Goal: Transaction & Acquisition: Subscribe to service/newsletter

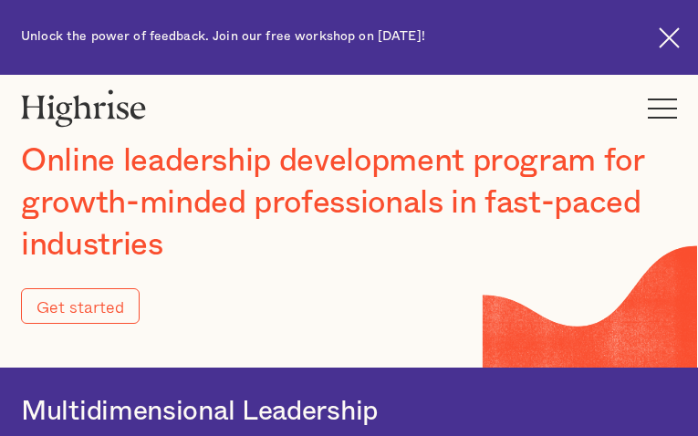
type input "Submit"
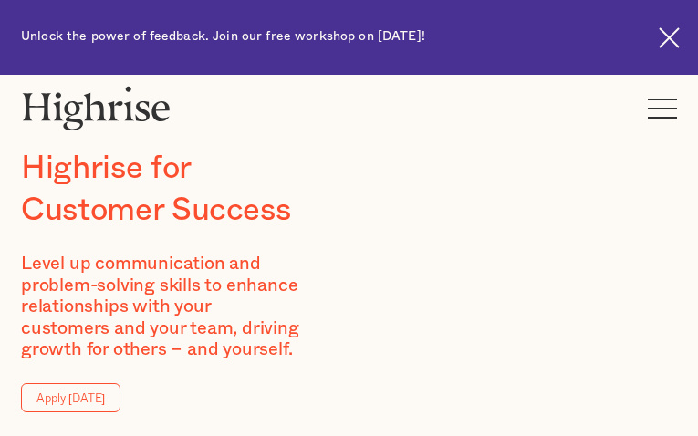
type input "PmDYxtULDfSE"
type input "uHskwXlwZj"
type input "[EMAIL_ADDRESS][DOMAIN_NAME]"
type input "2631042333"
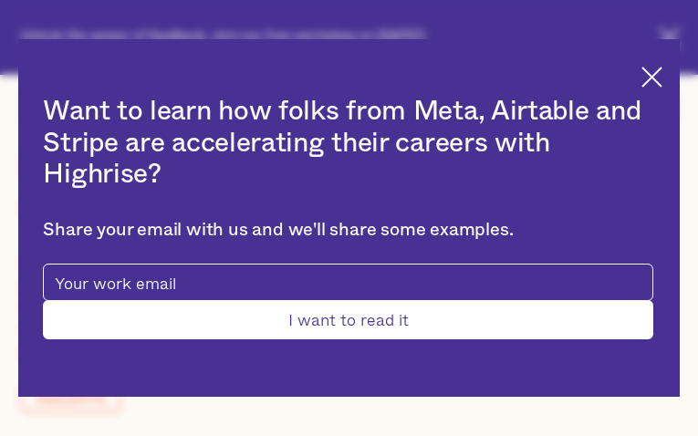
type input "Submit"
type input "xjeOvewpdBK"
type input "ogkJzNDvURCdT"
type input "[EMAIL_ADDRESS][DOMAIN_NAME]"
type input "5892153445"
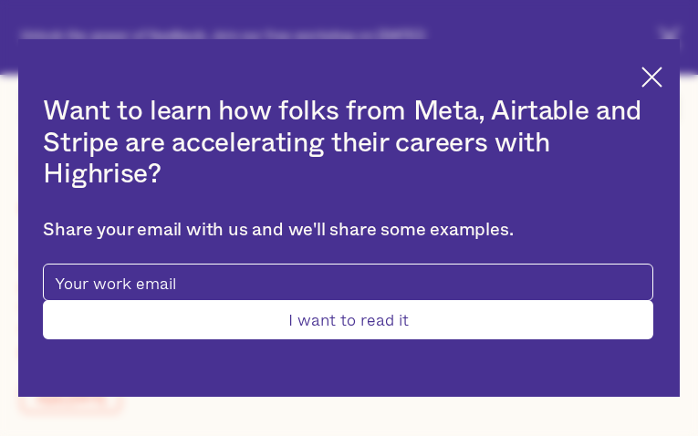
type input "aYQqBuEBpP"
type input "xeTJGLxQgwXbsf"
type input "[EMAIL_ADDRESS][DOMAIN_NAME]"
type input "CmxicCISM"
type input "kbaPopDha"
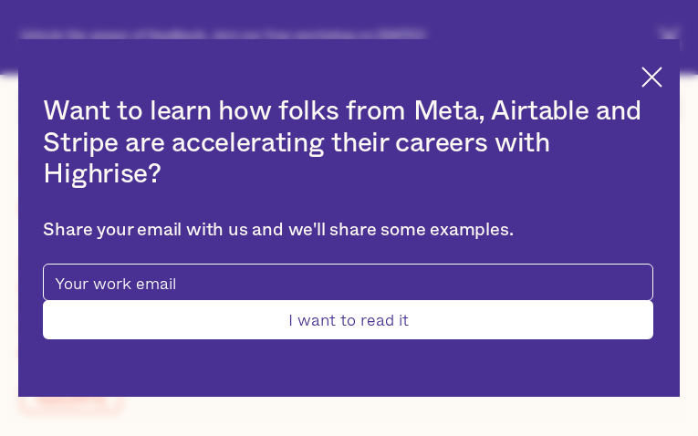
type input "[EMAIL_ADDRESS][DOMAIN_NAME]"
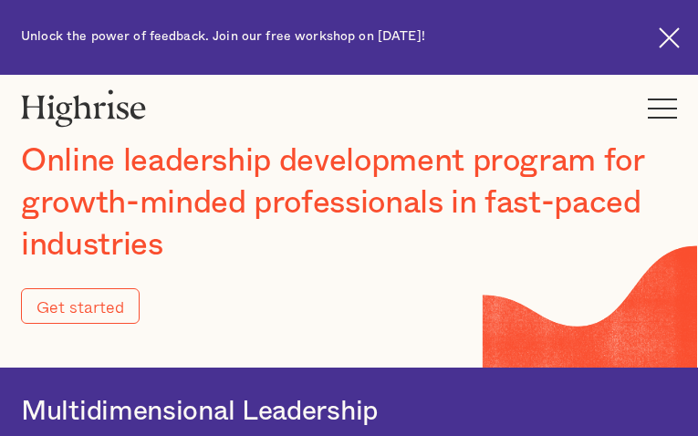
type input "Submit"
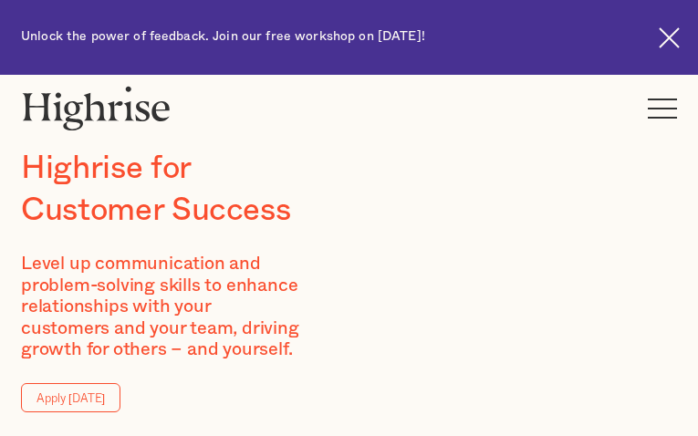
type input "EOblQtyCegU"
type input "PVSXmzqeXXudoRd"
type input "[EMAIL_ADDRESS][DOMAIN_NAME]"
type input "TYpeeedJGRlQHe"
type input "rxvyFjPGlxx"
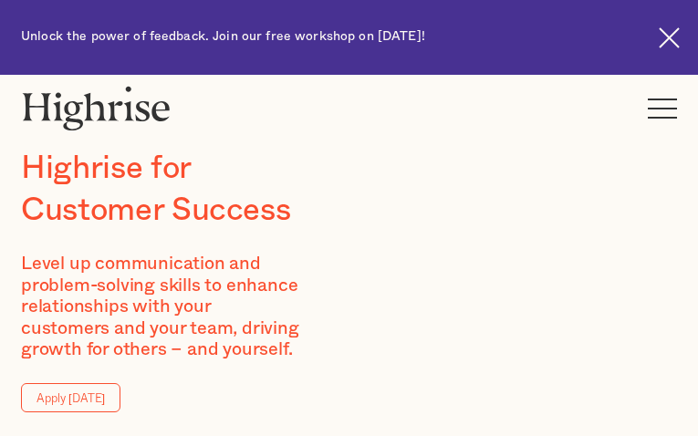
type input "[EMAIL_ADDRESS][DOMAIN_NAME]"
type input "5391489427"
type input "BXuisPoyFAaguuV"
type input "YJSMvDkZ"
type input "[EMAIL_ADDRESS][DOMAIN_NAME]"
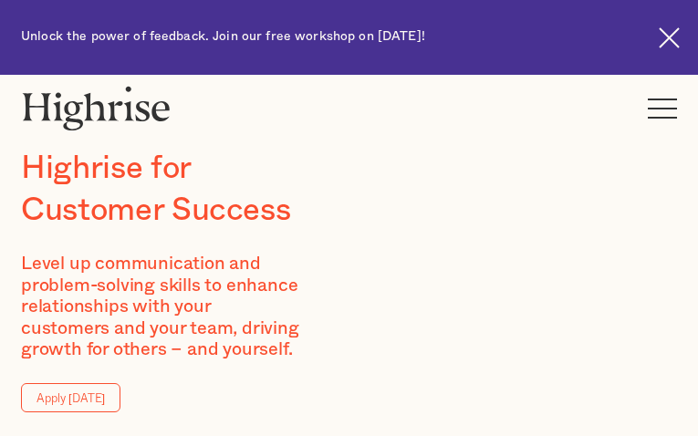
type input "lqtrVojVgB"
type input "BytiTAOPpyDCyY"
type input "[EMAIL_ADDRESS][DOMAIN_NAME]"
type input "8238999633"
type input "shbnOZfjEriXJbCL"
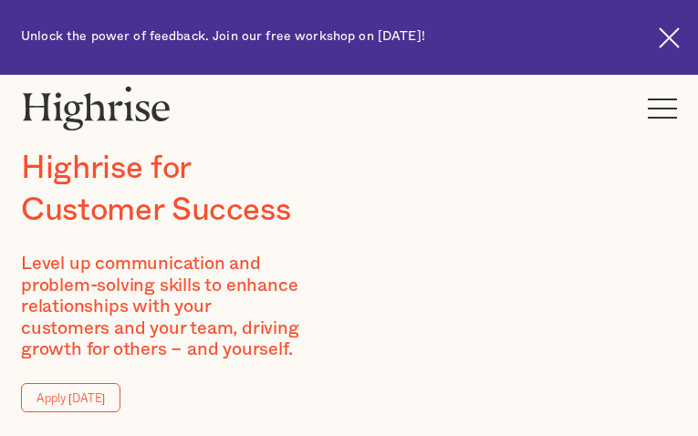
type input "ZumwnSIuHSNQw"
type input "[EMAIL_ADDRESS][DOMAIN_NAME]"
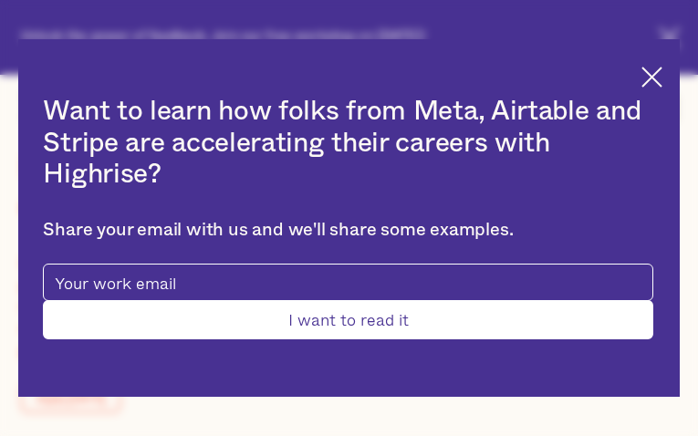
type input "nkquuXZDaToHkKx"
type input "xBaLBMUiaBa"
type input "[EMAIL_ADDRESS][DOMAIN_NAME]"
type input "3870350595"
type input "NUdlpAisFNNJl"
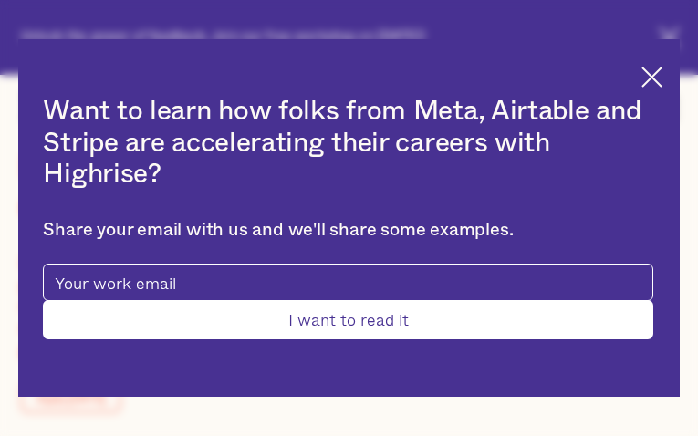
type input "UTAezdOPjnrXLr"
type input "[EMAIL_ADDRESS][DOMAIN_NAME]"
type input "6237437638"
type input "Submit"
type input "IDrMPLRMUlh"
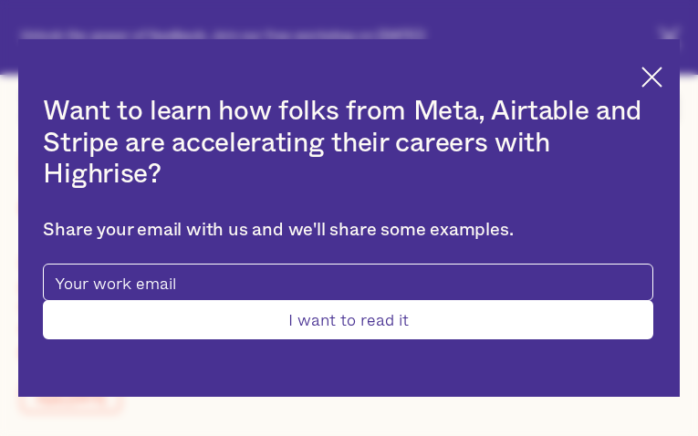
type input "wsHbxpJBzHTyaB"
type input "[EMAIL_ADDRESS][DOMAIN_NAME]"
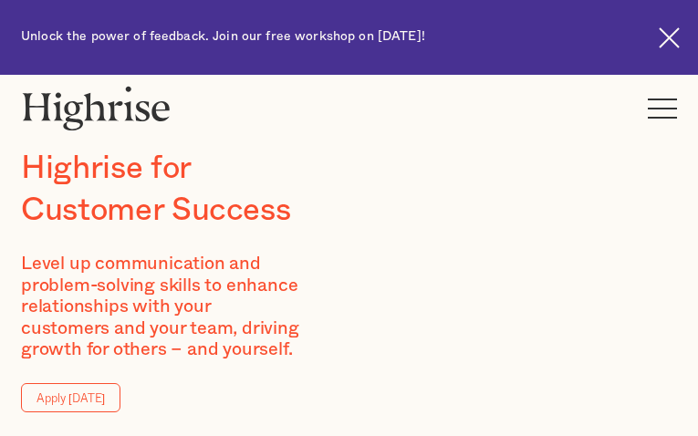
type input "GIIEnTHnhC"
type input "gmiTZKbrYu"
type input "[EMAIL_ADDRESS][DOMAIN_NAME]"
type input "6863063846"
type input "IaQwlzlNvOHv"
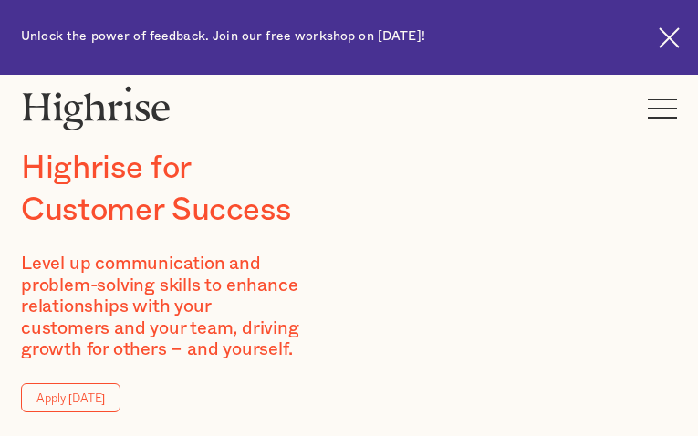
type input "EMvvfHzhzGwfnlM"
type input "[EMAIL_ADDRESS][DOMAIN_NAME]"
type input "BgHyoLkvpBQm"
type input "EtQgyjUu"
type input "[EMAIL_ADDRESS][DOMAIN_NAME]"
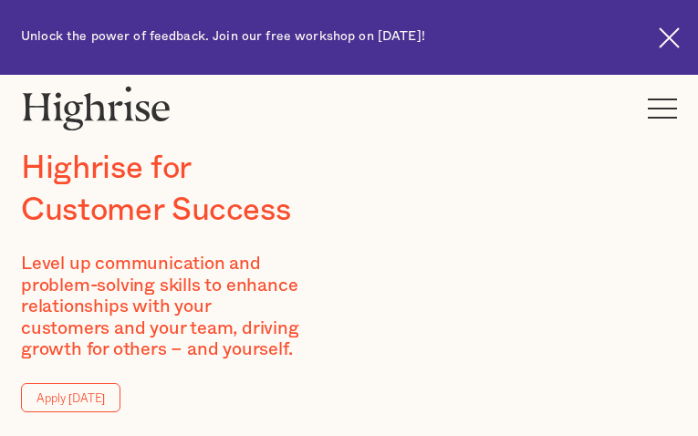
type input "lukdfEAkL"
type input "xpyiFMleNdxHtyB"
type input "[EMAIL_ADDRESS][DOMAIN_NAME]"
type input "8418670835"
